Goal: Communication & Community: Share content

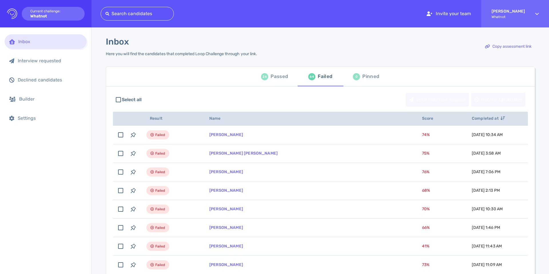
drag, startPoint x: 264, startPoint y: 79, endPoint x: 269, endPoint y: 81, distance: 5.3
click at [264, 79] on div "26" at bounding box center [264, 76] width 7 height 7
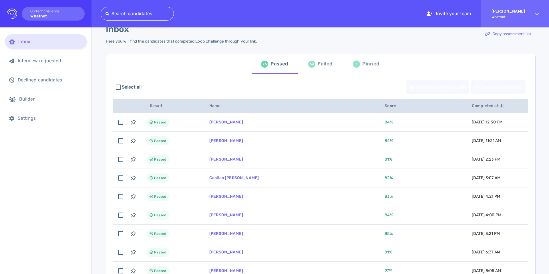
scroll to position [13, 0]
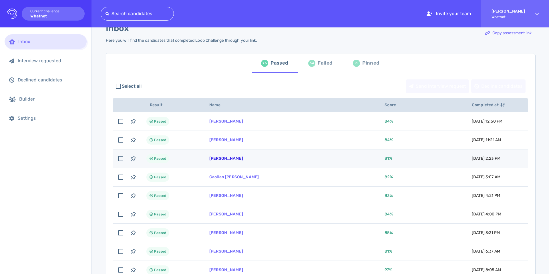
click at [218, 159] on link "[PERSON_NAME]" at bounding box center [226, 158] width 34 height 5
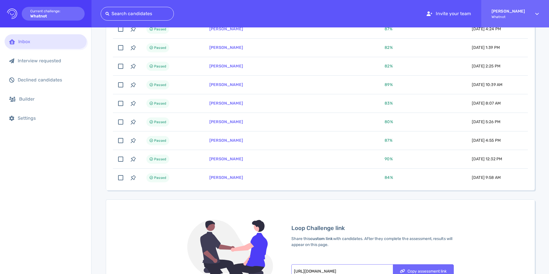
scroll to position [0, 0]
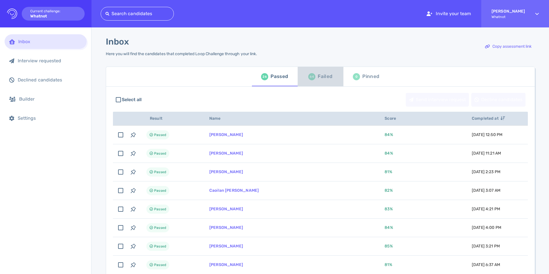
click at [320, 80] on div "Failed" at bounding box center [325, 76] width 15 height 9
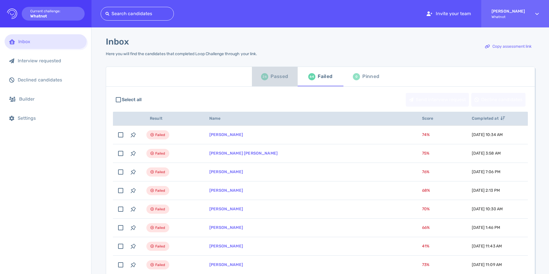
click at [271, 71] on div "26 Passed" at bounding box center [274, 77] width 27 height 16
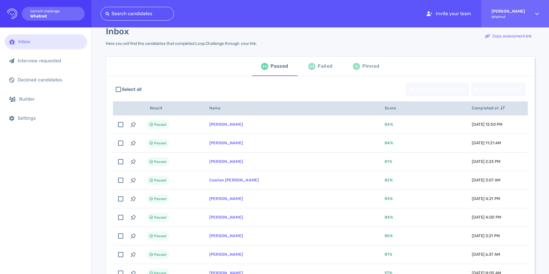
scroll to position [11, 0]
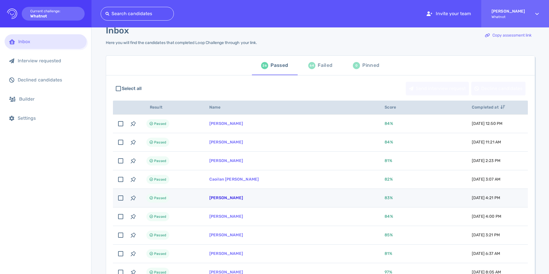
click at [221, 196] on link "Trent Kennard" at bounding box center [226, 198] width 34 height 5
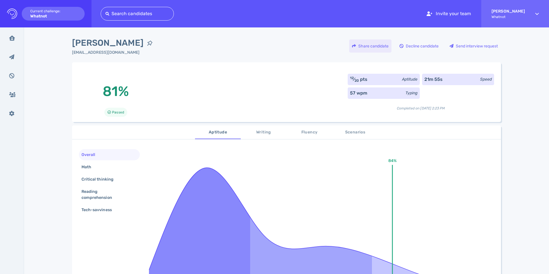
click at [362, 45] on div "Share candidate" at bounding box center [370, 45] width 42 height 13
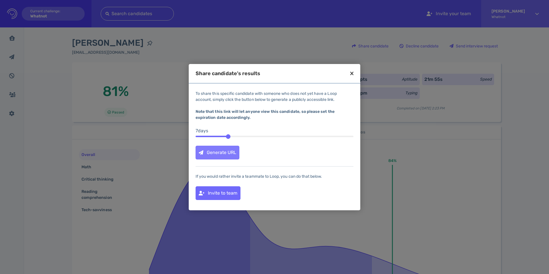
click at [206, 154] on div "Generate URL" at bounding box center [217, 152] width 43 height 13
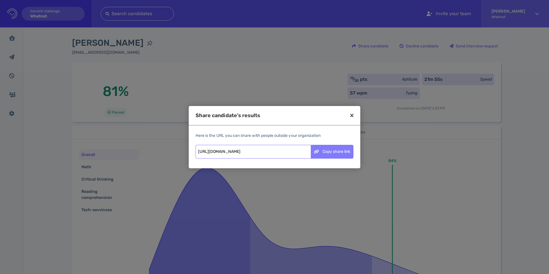
click at [326, 152] on div "Copy share link" at bounding box center [332, 151] width 42 height 13
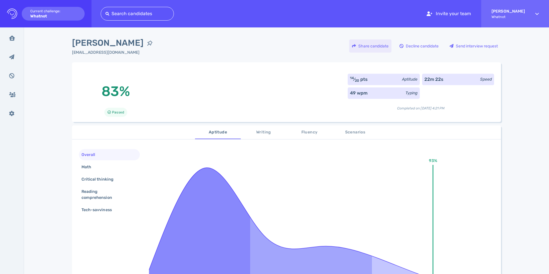
click at [362, 46] on div "Share candidate" at bounding box center [370, 45] width 42 height 13
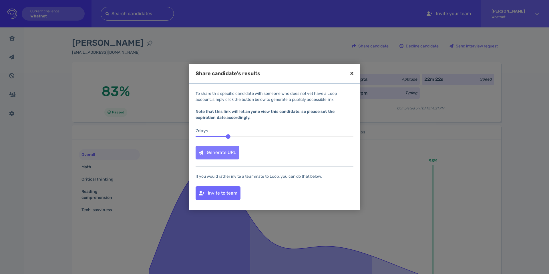
click at [227, 150] on div "Generate URL" at bounding box center [217, 152] width 43 height 13
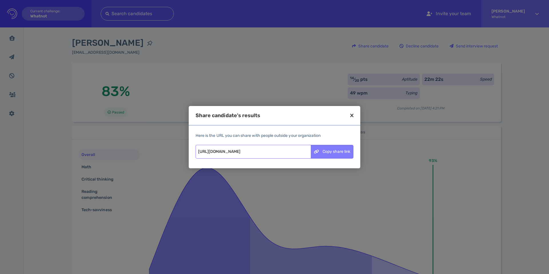
click at [325, 152] on div "Copy share link" at bounding box center [332, 151] width 42 height 13
